Goal: Task Accomplishment & Management: Manage account settings

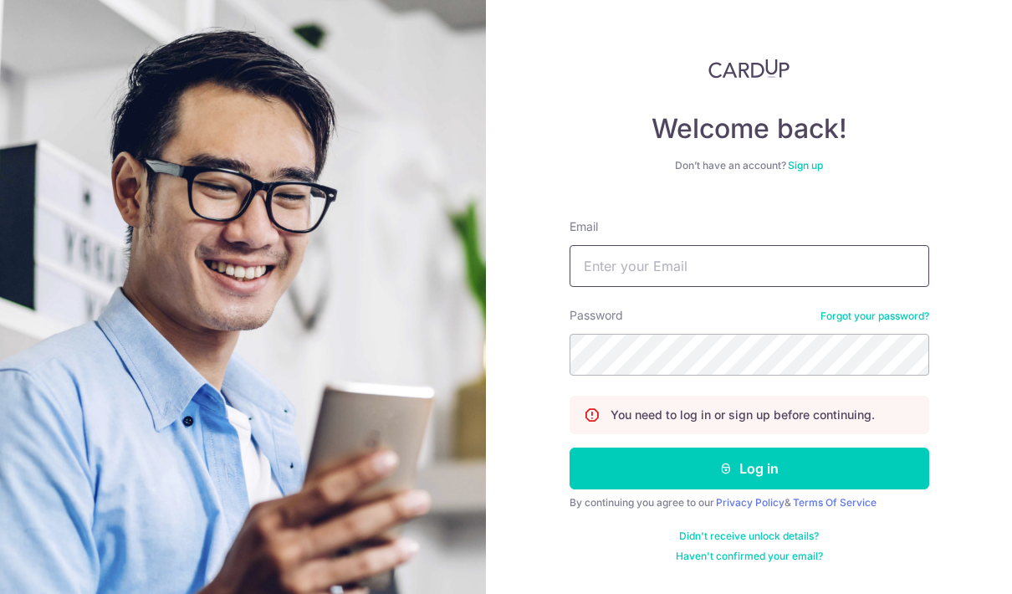
click at [872, 245] on input "Email" at bounding box center [750, 266] width 360 height 42
click at [749, 448] on button "Log in" at bounding box center [750, 469] width 360 height 42
type input "Zuhailym2"
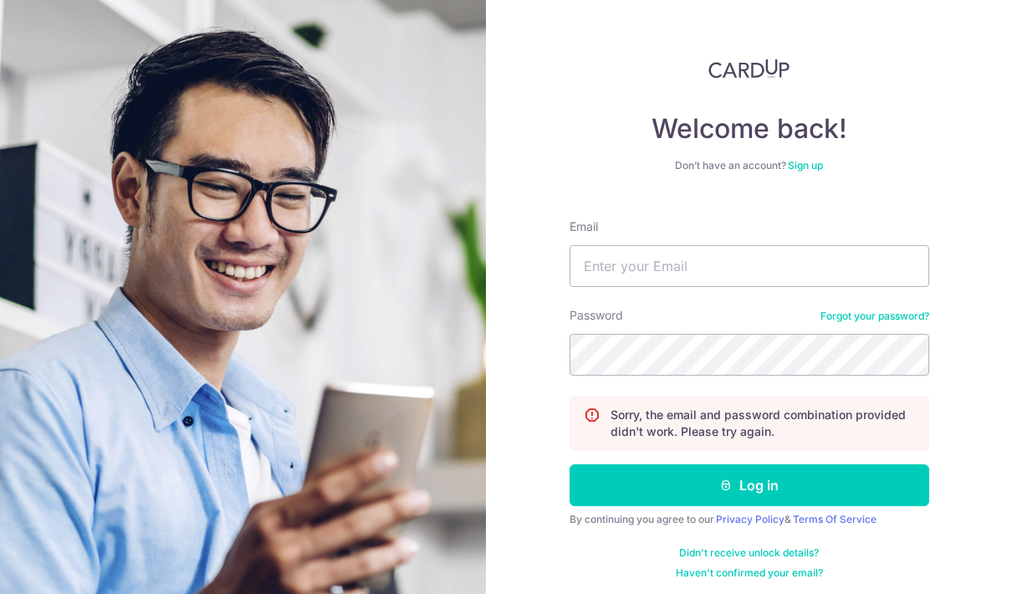
click at [800, 166] on link "Sign up" at bounding box center [805, 165] width 35 height 13
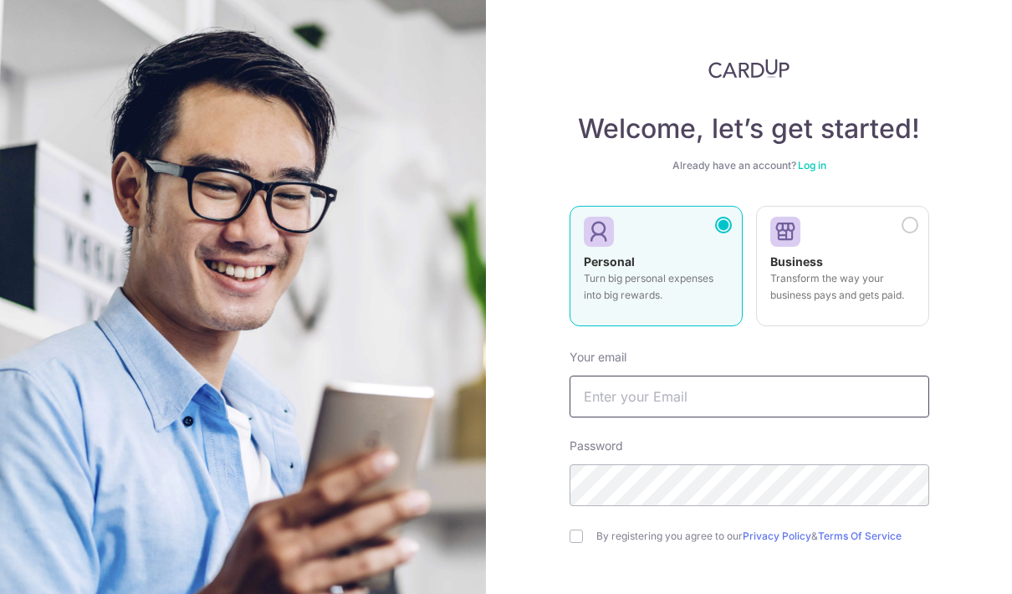
click at [758, 396] on input "text" at bounding box center [750, 397] width 360 height 42
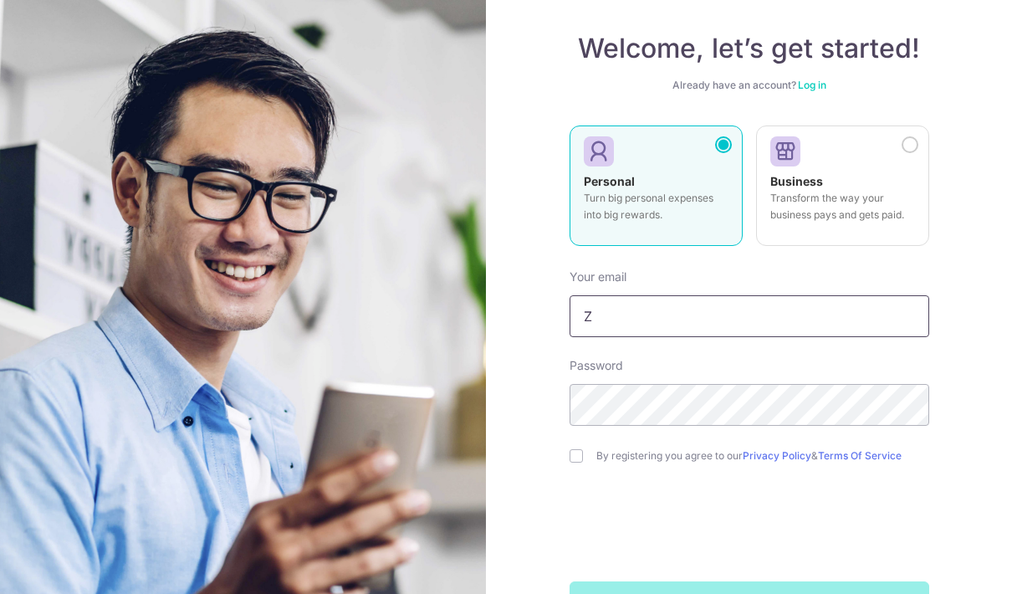
scroll to position [69, 0]
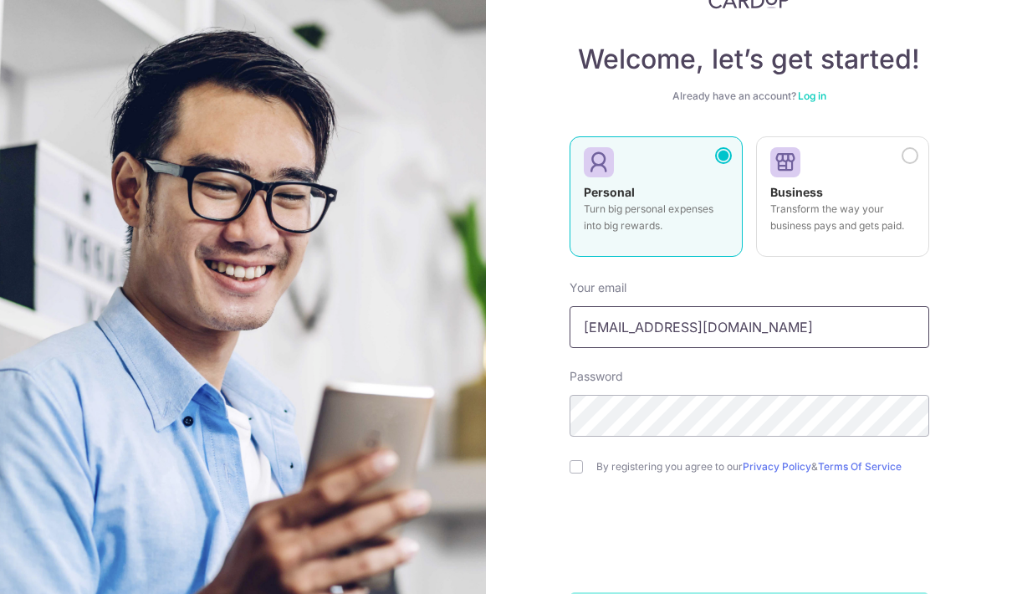
type input "Zuhailym@yahoo.com"
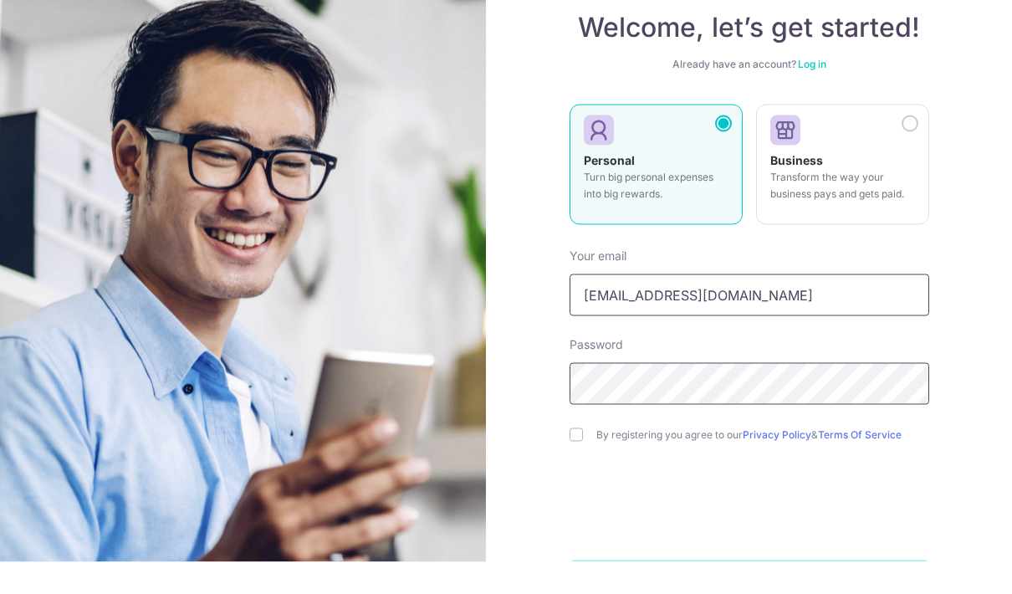
scroll to position [35, 0]
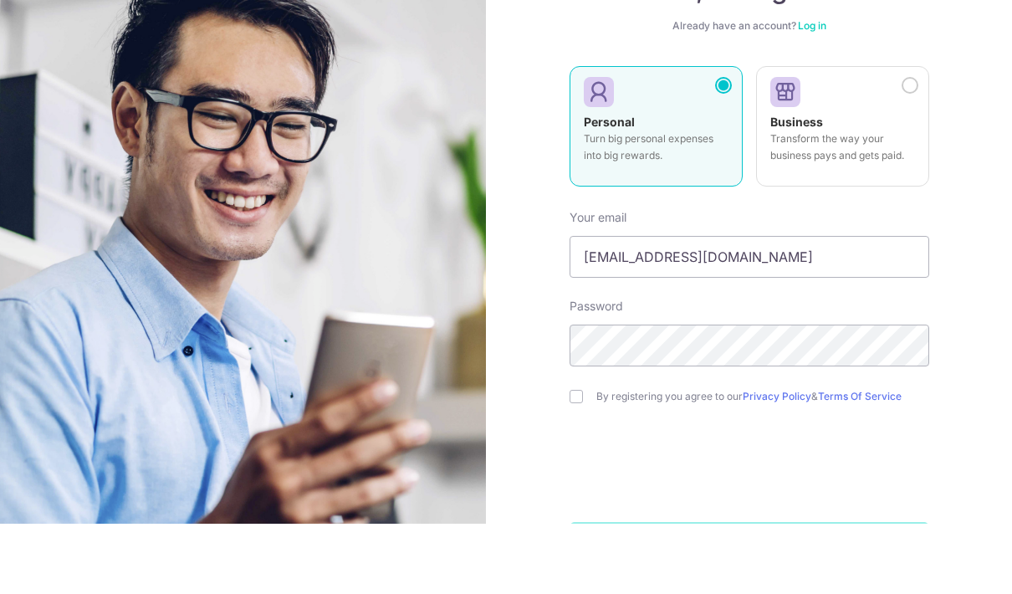
click at [650, 460] on label "By registering you agree to our Privacy Policy & Terms Of Service" at bounding box center [762, 466] width 333 height 13
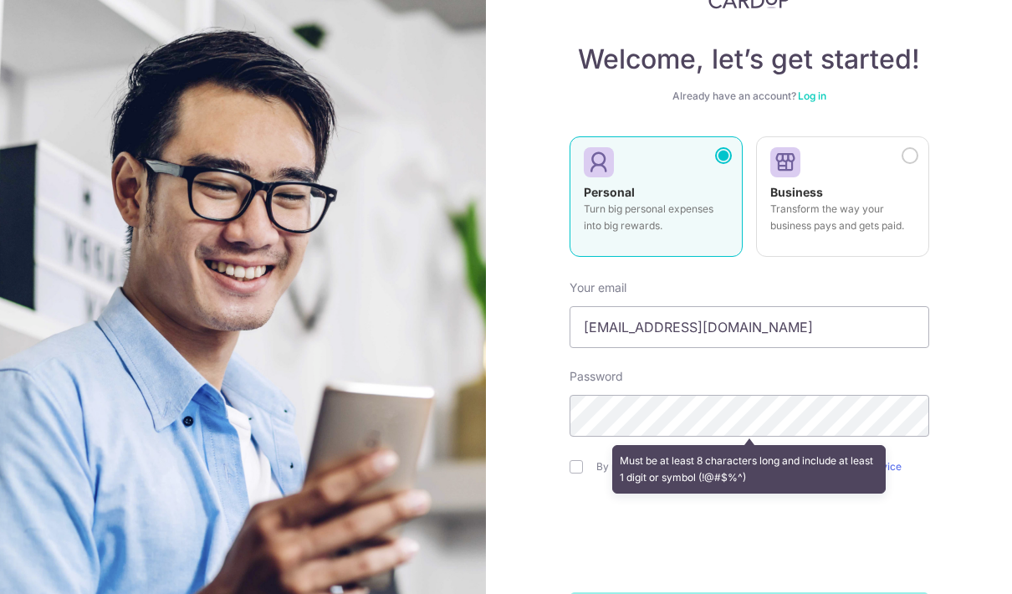
click at [581, 438] on div "Must be at least 8 characters long and include at least 1 digit or symbol (!@#$…" at bounding box center [750, 469] width 360 height 62
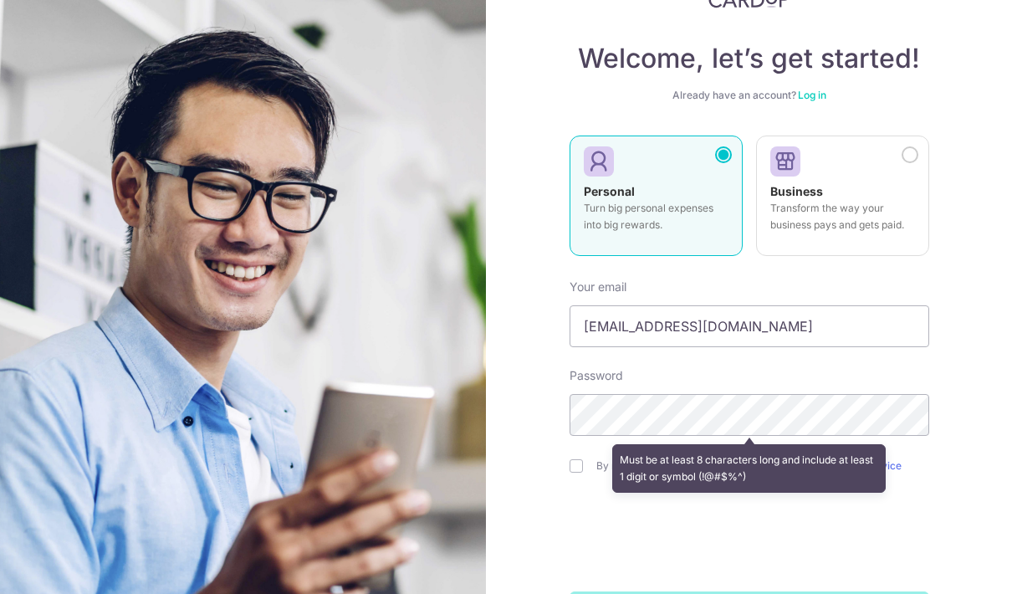
scroll to position [69, 0]
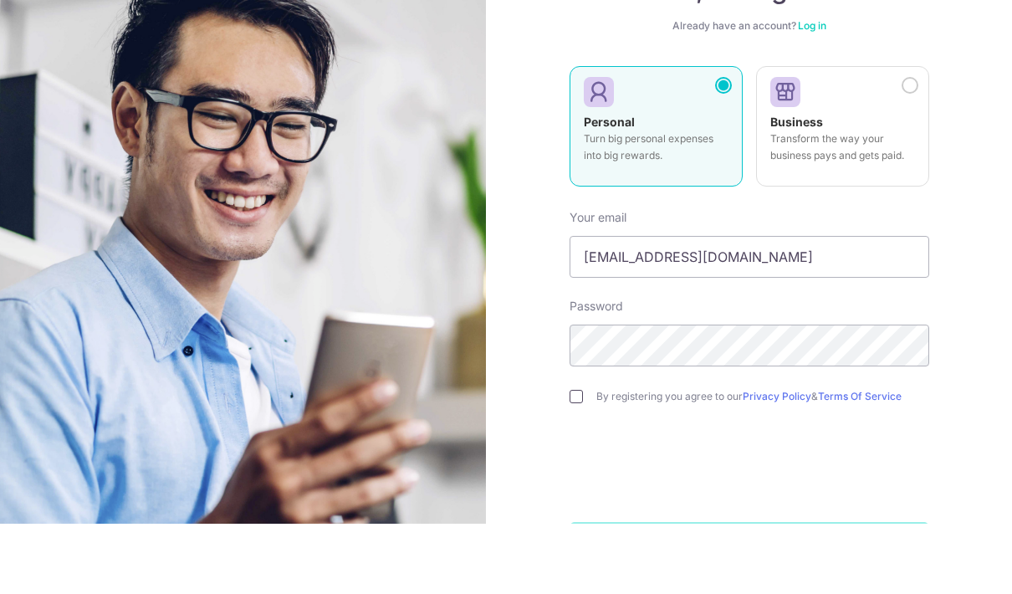
click at [570, 460] on input "checkbox" at bounding box center [576, 466] width 13 height 13
checkbox input "true"
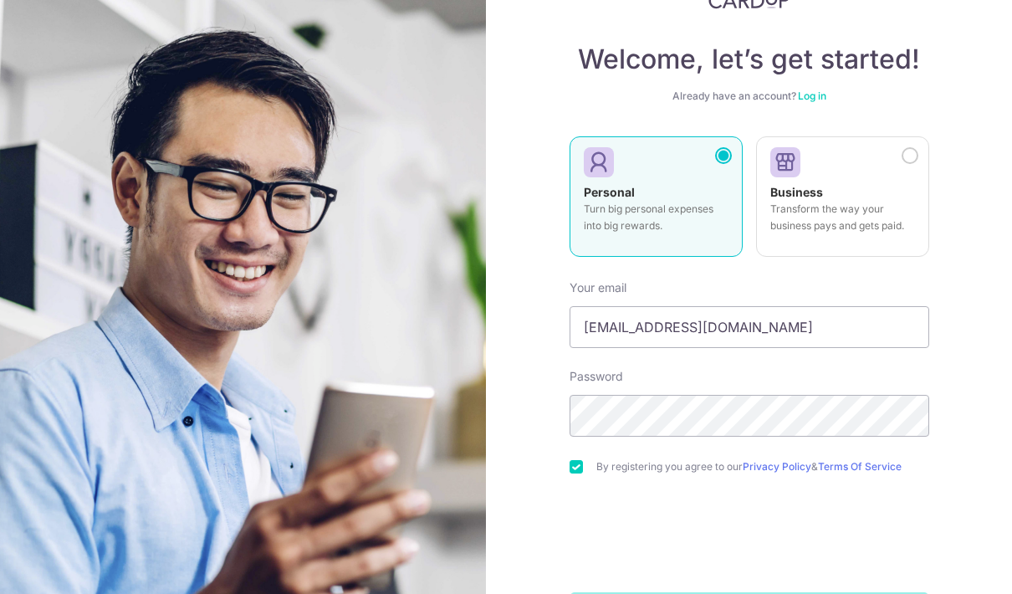
click at [644, 460] on label "By registering you agree to our Privacy Policy & Terms Of Service" at bounding box center [762, 466] width 333 height 13
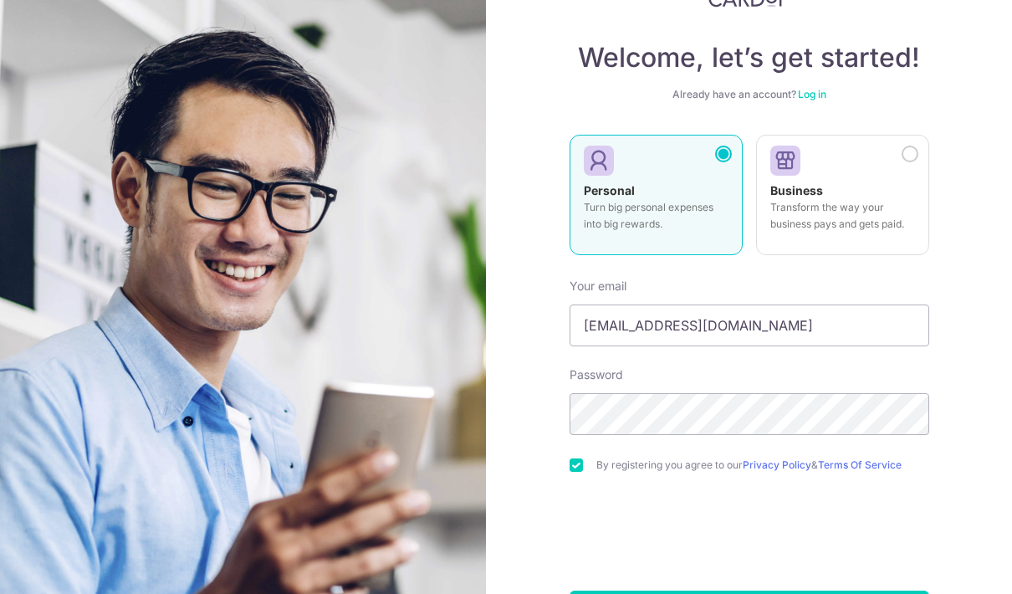
scroll to position [70, 0]
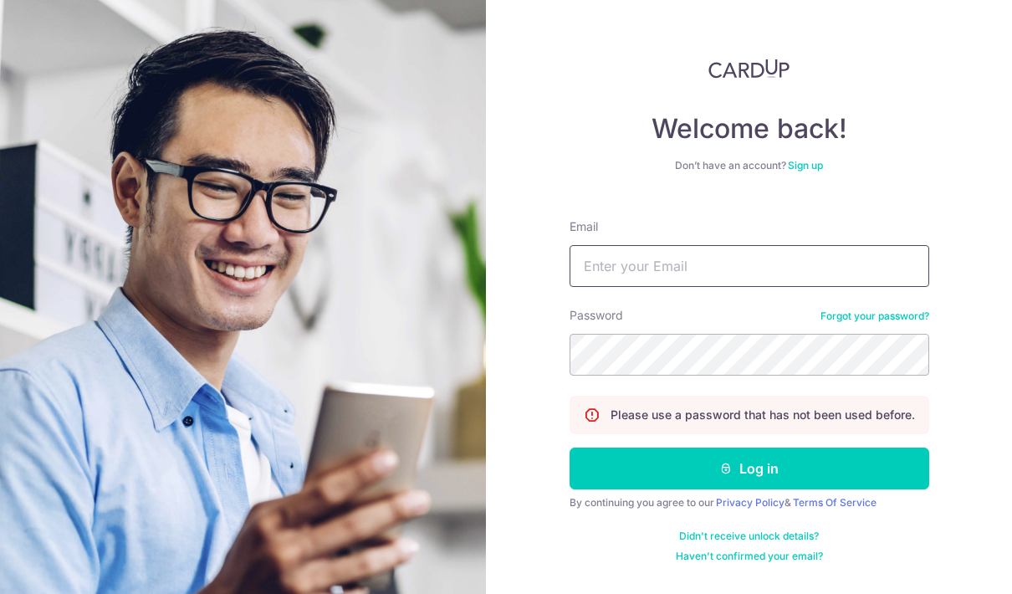
click at [877, 267] on input "Email" at bounding box center [750, 266] width 360 height 42
type input "[EMAIL_ADDRESS][DOMAIN_NAME]"
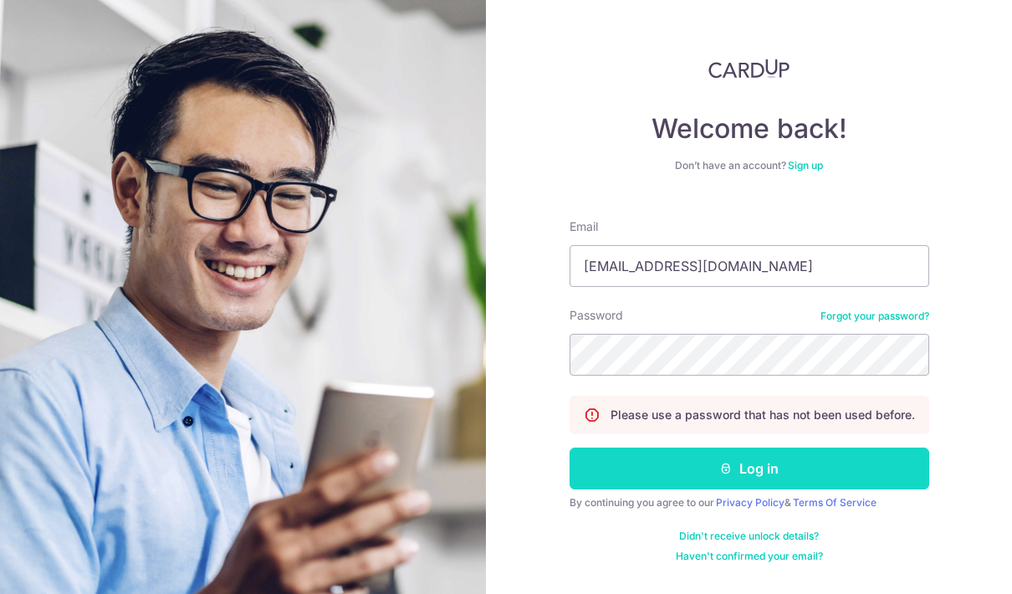
click at [814, 458] on button "Log in" at bounding box center [750, 469] width 360 height 42
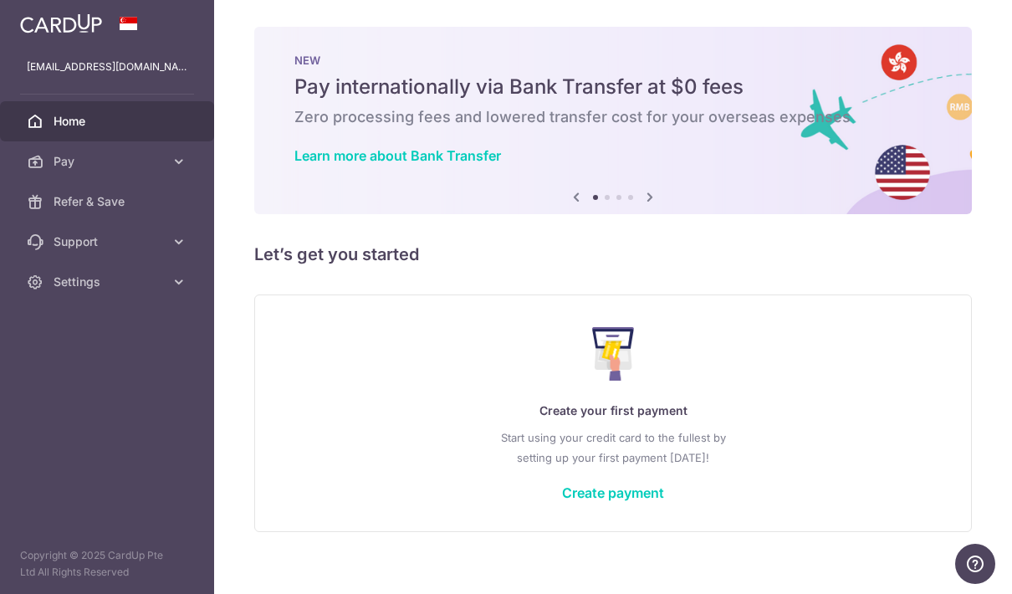
click at [0, 0] on icon "button" at bounding box center [0, 0] width 0 height 0
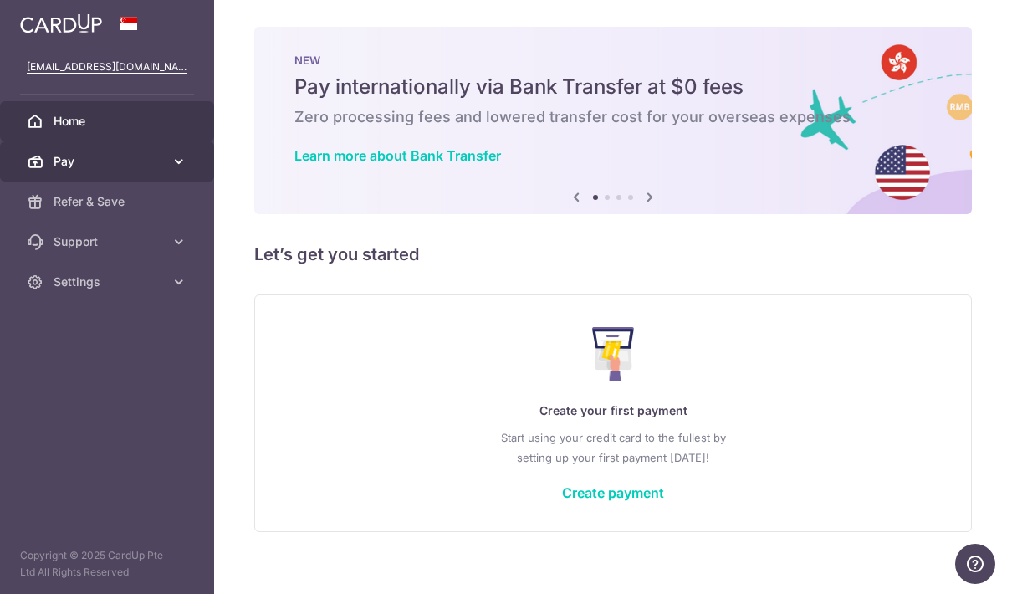
click at [95, 160] on span "Pay" at bounding box center [109, 161] width 110 height 17
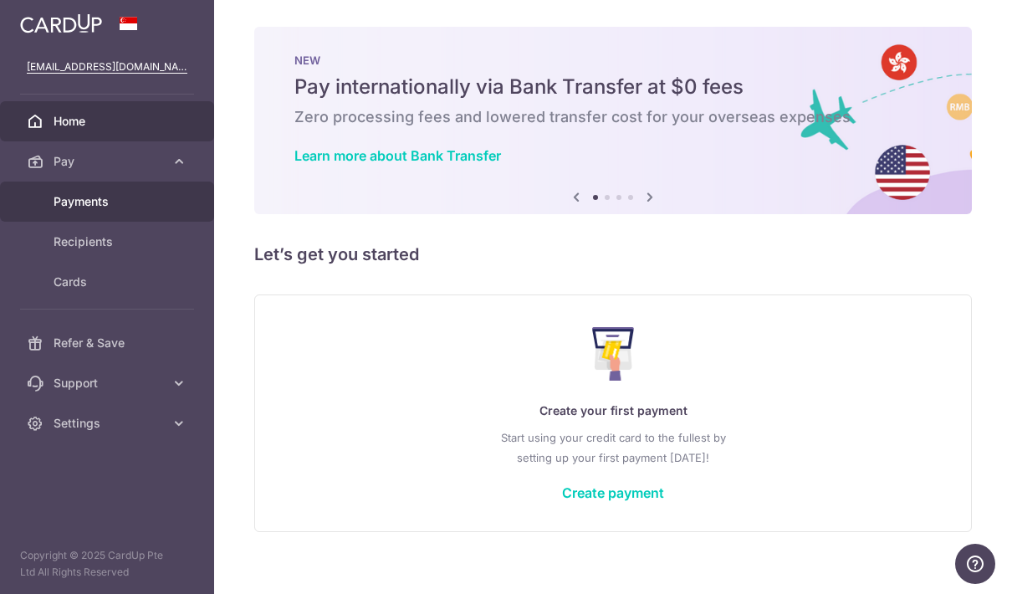
click at [72, 200] on span "Payments" at bounding box center [109, 201] width 110 height 17
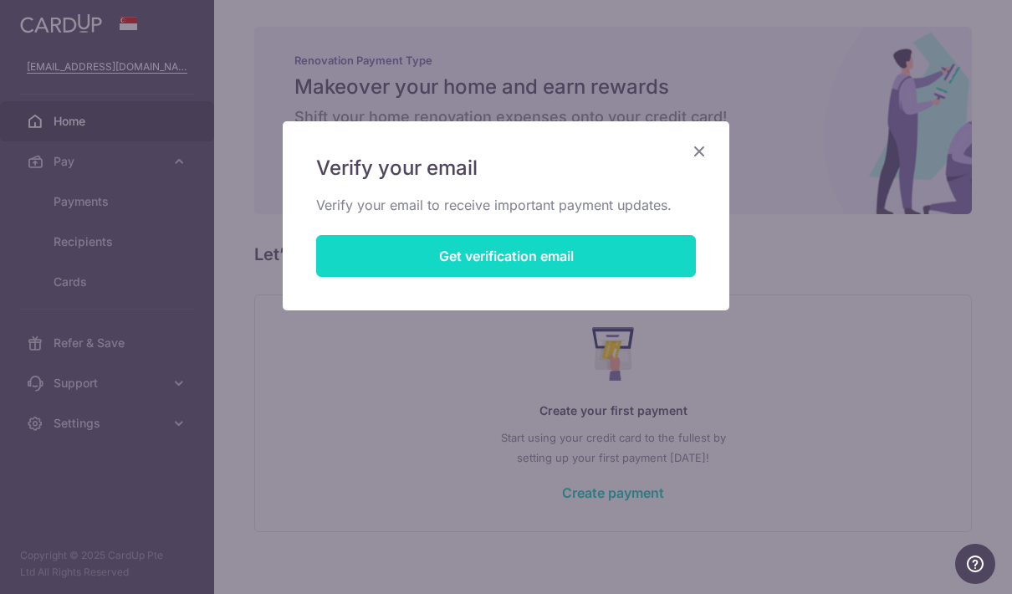
click at [649, 236] on button "Get verification email" at bounding box center [506, 256] width 380 height 42
